Goal: Find specific page/section: Find specific page/section

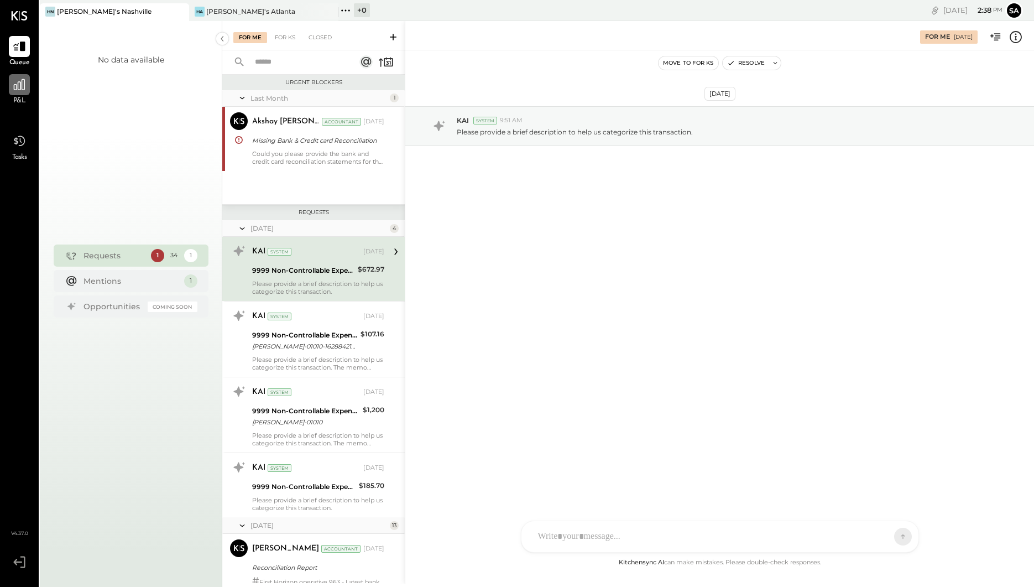
click at [22, 94] on div at bounding box center [19, 84] width 21 height 21
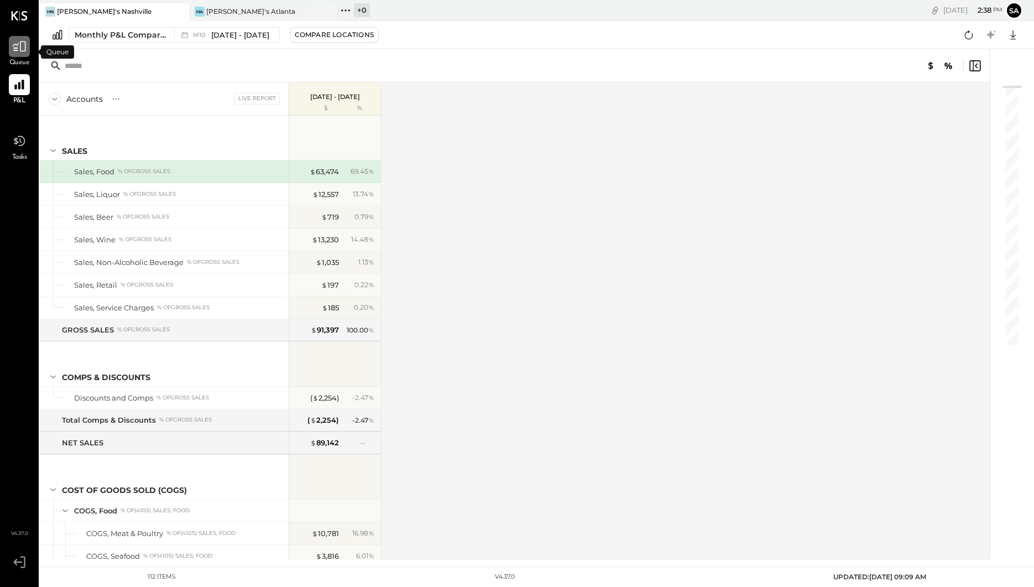
click at [18, 48] on icon at bounding box center [19, 46] width 14 height 14
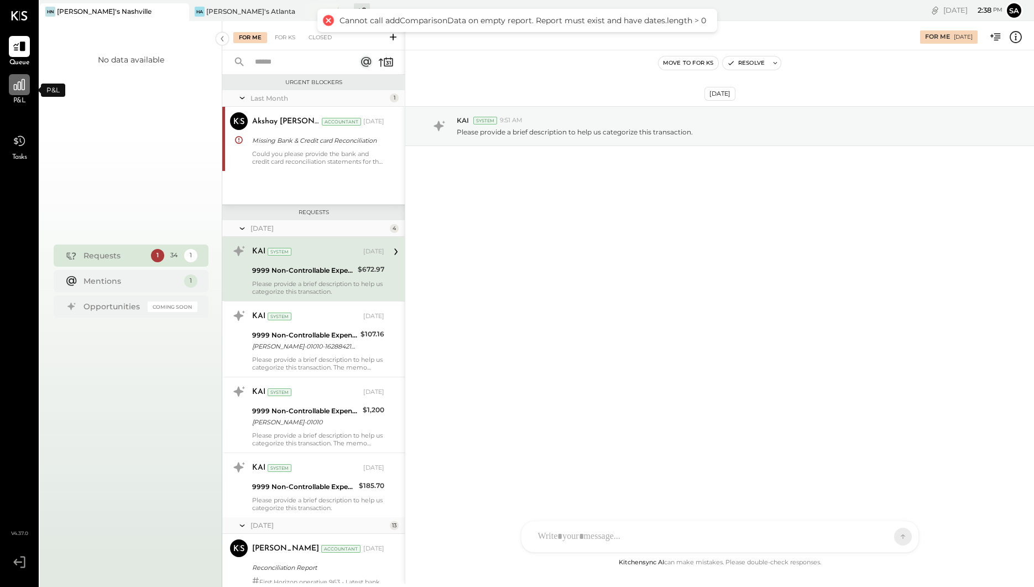
click at [27, 80] on div at bounding box center [19, 84] width 21 height 21
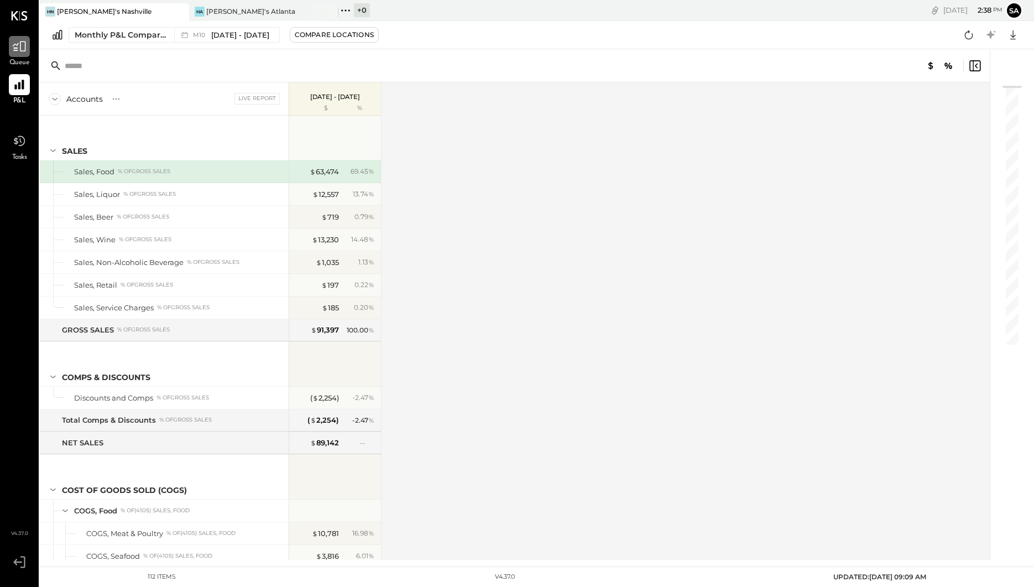
click at [27, 45] on div at bounding box center [19, 46] width 21 height 21
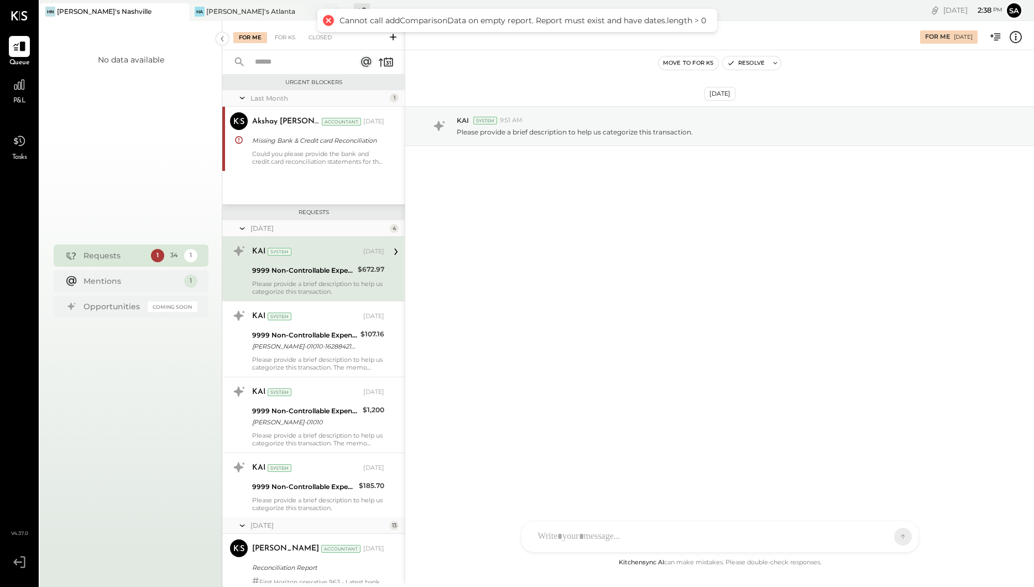
click at [255, 14] on div "HA [PERSON_NAME]'s [GEOGRAPHIC_DATA]" at bounding box center [255, 12] width 133 height 10
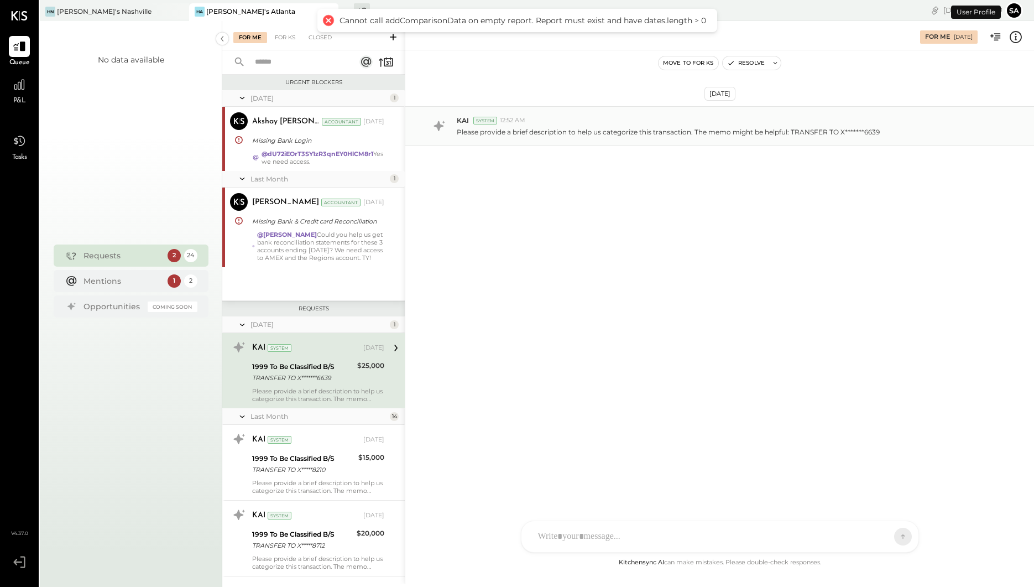
scroll to position [49, 0]
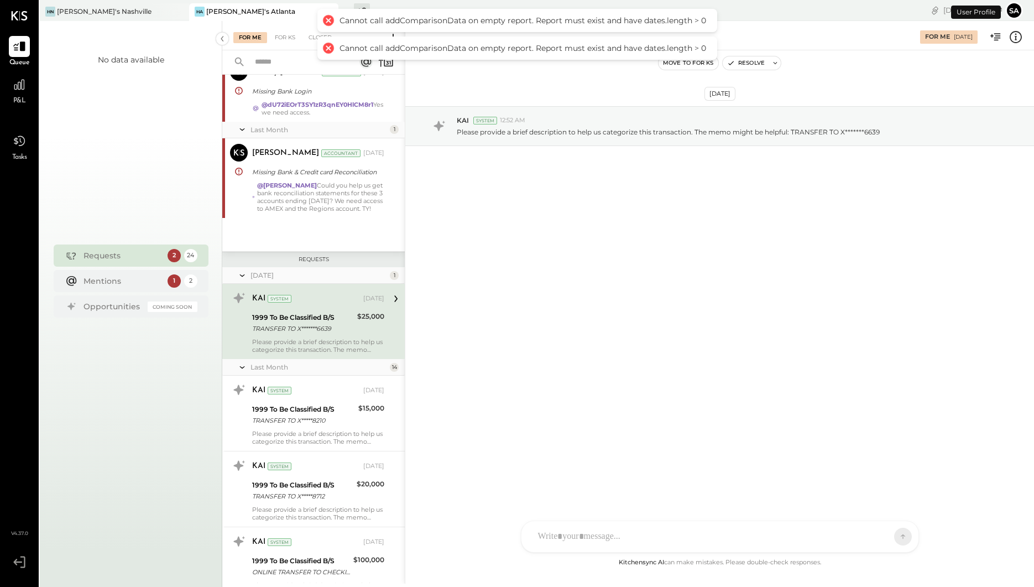
click at [830, 38] on div "For Me [DATE]" at bounding box center [719, 35] width 629 height 22
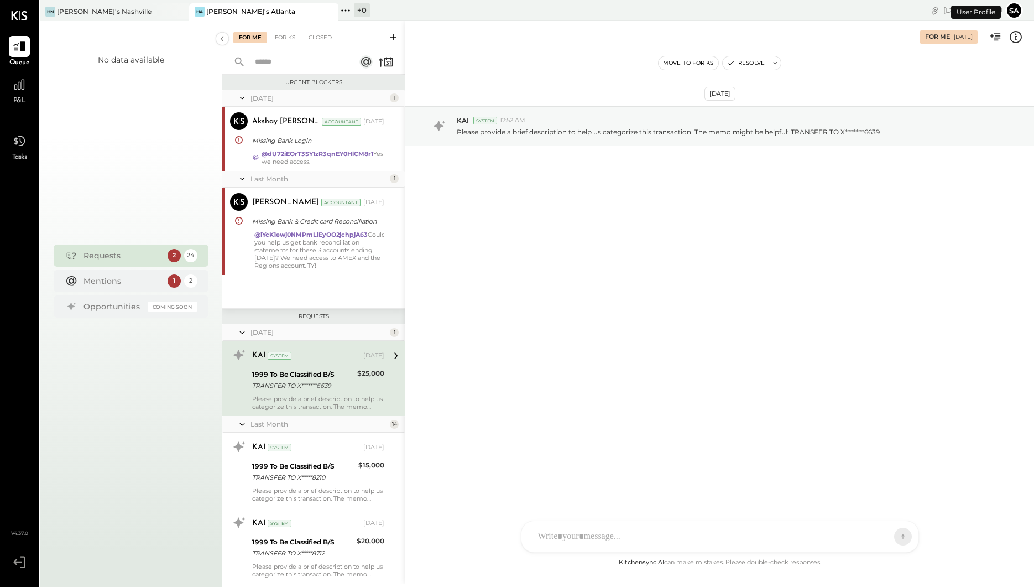
scroll to position [49, 0]
